Goal: Transaction & Acquisition: Obtain resource

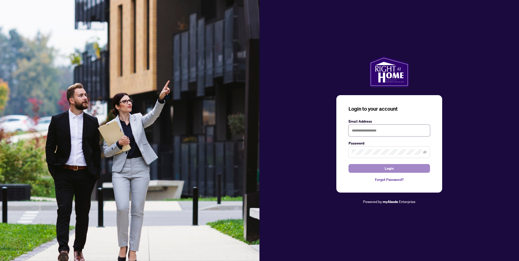
type input "**********"
click at [386, 169] on span "Login" at bounding box center [388, 168] width 9 height 8
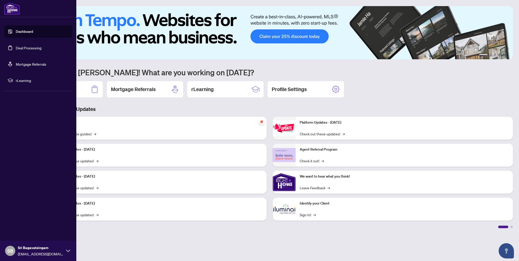
click at [28, 46] on link "Deal Processing" at bounding box center [29, 48] width 26 height 5
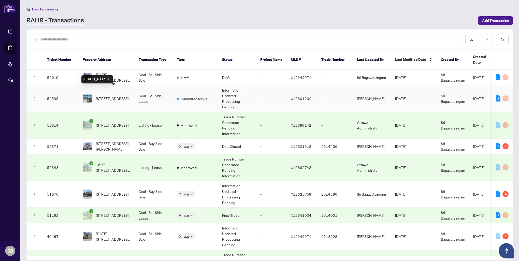
click at [108, 96] on span "[STREET_ADDRESS]" at bounding box center [112, 99] width 33 height 6
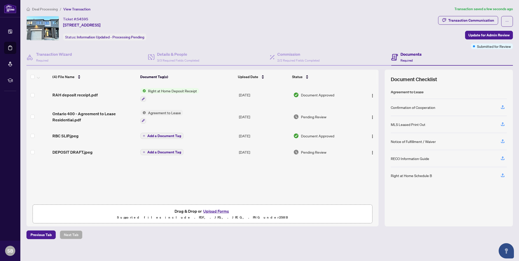
click at [359, 91] on td at bounding box center [368, 95] width 19 height 22
click at [334, 97] on div "Document Approved" at bounding box center [325, 95] width 64 height 6
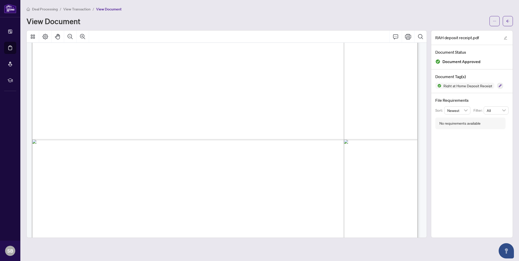
scroll to position [254, 0]
click at [394, 36] on icon "Comment" at bounding box center [395, 36] width 5 height 5
click at [108, 10] on span "View Document" at bounding box center [108, 9] width 25 height 5
click at [108, 9] on span "View Document" at bounding box center [108, 9] width 25 height 5
click at [492, 22] on button "button" at bounding box center [494, 21] width 10 height 10
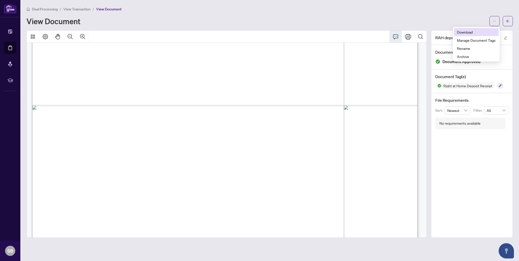
click at [470, 34] on span "Download" at bounding box center [476, 32] width 39 height 6
click at [99, 10] on span "View Document" at bounding box center [108, 9] width 25 height 5
click at [71, 11] on span "View Transaction" at bounding box center [76, 9] width 27 height 5
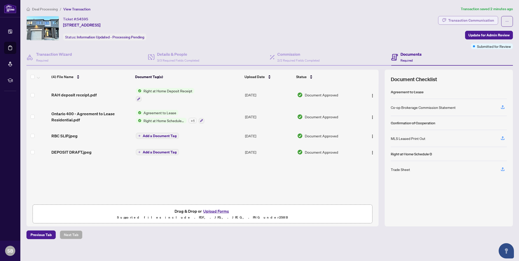
click at [459, 21] on div "Transaction Communication" at bounding box center [471, 20] width 46 height 8
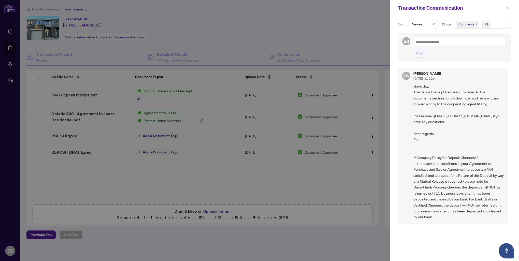
click at [345, 46] on div at bounding box center [259, 130] width 519 height 261
click at [506, 9] on icon "close" at bounding box center [508, 8] width 4 height 4
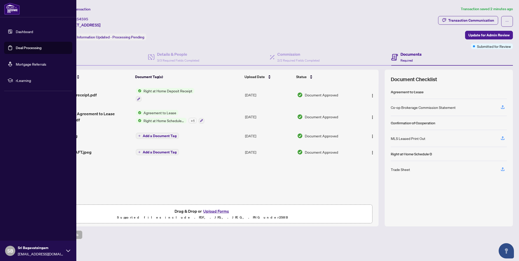
click at [22, 47] on link "Deal Processing" at bounding box center [29, 48] width 26 height 5
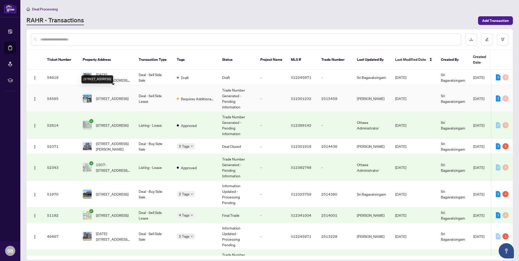
click at [110, 98] on td "[STREET_ADDRESS]" at bounding box center [107, 98] width 56 height 27
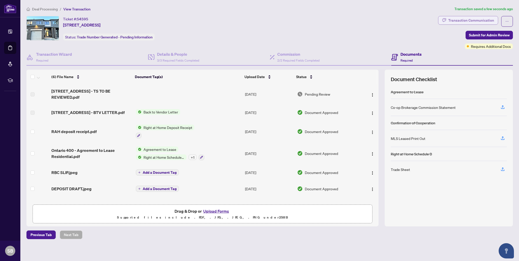
click at [461, 20] on div "Transaction Communication" at bounding box center [471, 20] width 46 height 8
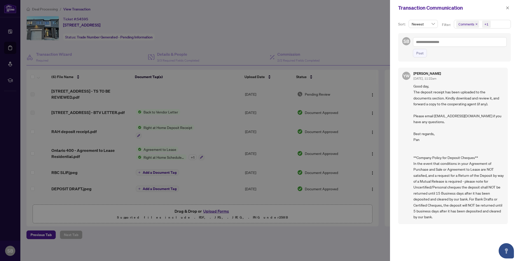
scroll to position [1, 0]
click at [325, 22] on div at bounding box center [259, 130] width 519 height 261
click at [509, 9] on icon "close" at bounding box center [508, 8] width 4 height 4
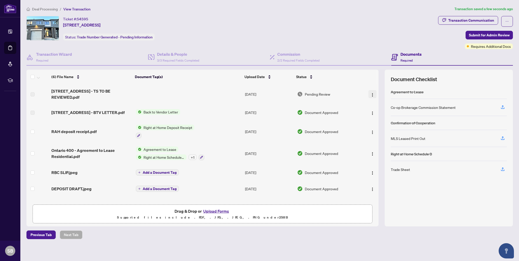
click at [372, 93] on img "button" at bounding box center [372, 95] width 4 height 4
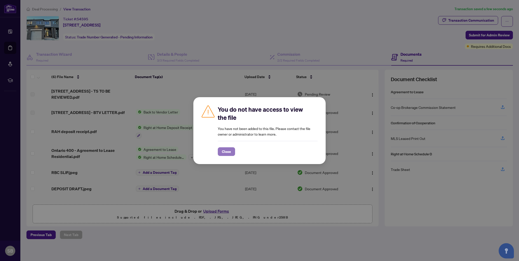
click at [227, 151] on span "Close" at bounding box center [226, 151] width 9 height 8
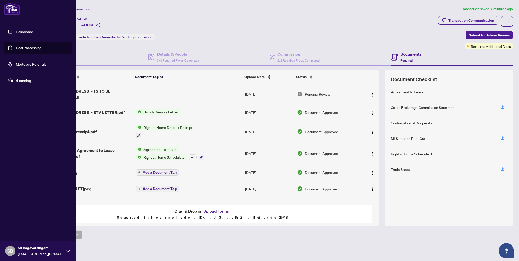
click at [26, 47] on link "Deal Processing" at bounding box center [29, 48] width 26 height 5
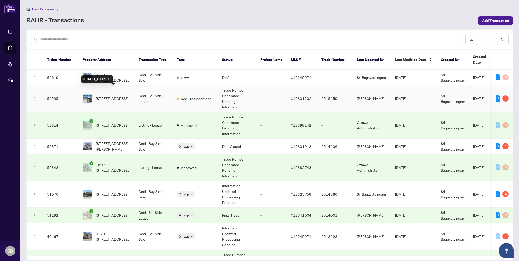
click at [101, 96] on span "[STREET_ADDRESS]" at bounding box center [112, 99] width 33 height 6
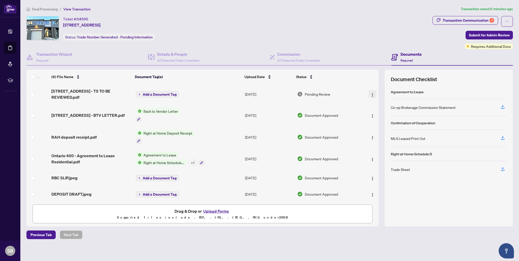
click at [370, 93] on img "button" at bounding box center [372, 95] width 4 height 4
drag, startPoint x: 380, startPoint y: 122, endPoint x: 380, endPoint y: 118, distance: 4.1
click at [380, 118] on ul "View Document Open in [GEOGRAPHIC_DATA] Download Manage Document Tags Rename Ar…" at bounding box center [395, 122] width 57 height 51
click at [380, 118] on span "Download" at bounding box center [395, 118] width 49 height 6
click at [514, 38] on div "Ticket #: 54595 [STREET_ADDRESS] Status: Trade Number Generated - Pending Infor…" at bounding box center [269, 121] width 490 height 210
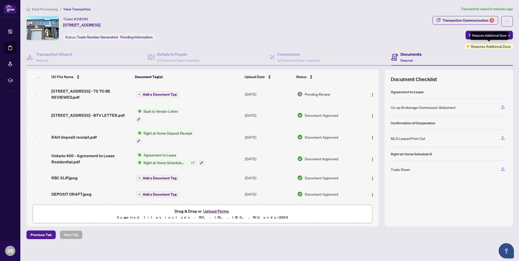
click at [492, 47] on span "Requires Additional Docs" at bounding box center [491, 46] width 40 height 6
click at [466, 21] on div "Transaction Communication 4" at bounding box center [467, 20] width 51 height 8
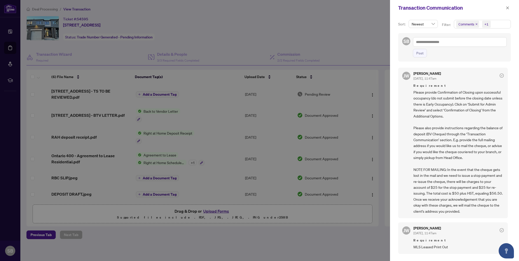
click at [354, 53] on div at bounding box center [259, 130] width 519 height 261
click at [506, 8] on icon "close" at bounding box center [508, 8] width 4 height 4
